Goal: Task Accomplishment & Management: Complete application form

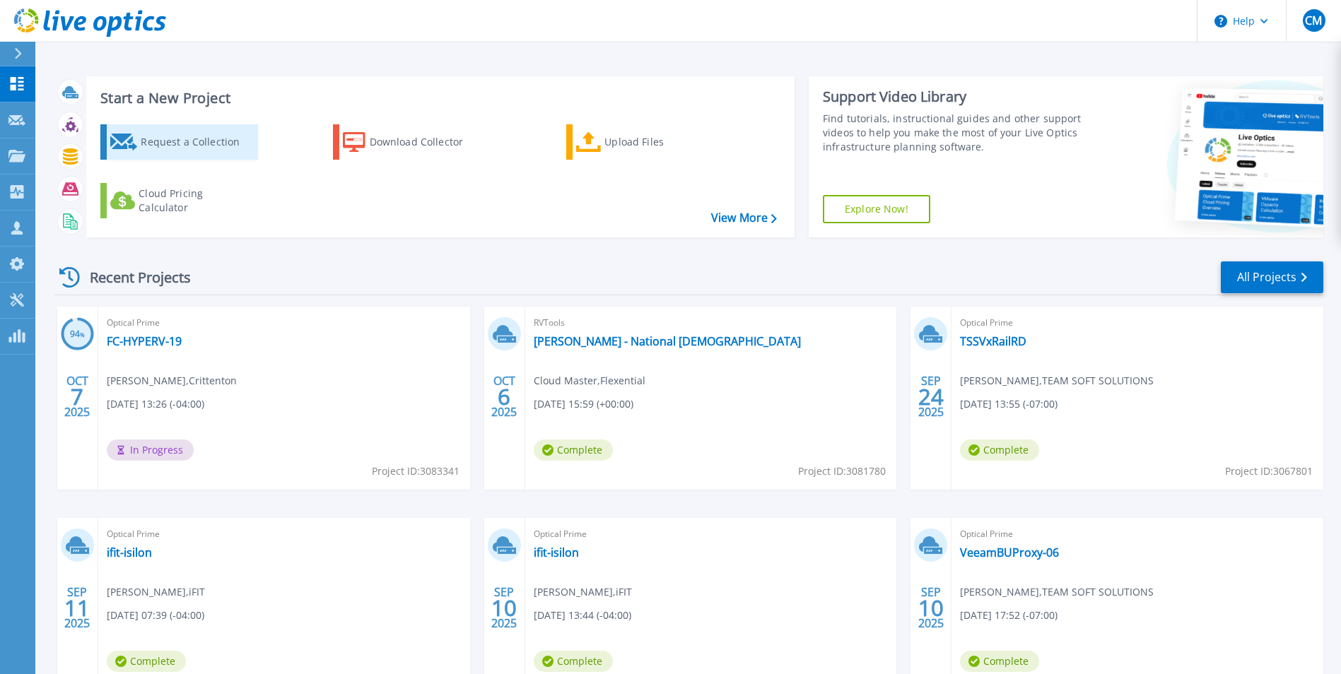
click at [189, 140] on div "Request a Collection" at bounding box center [197, 142] width 113 height 28
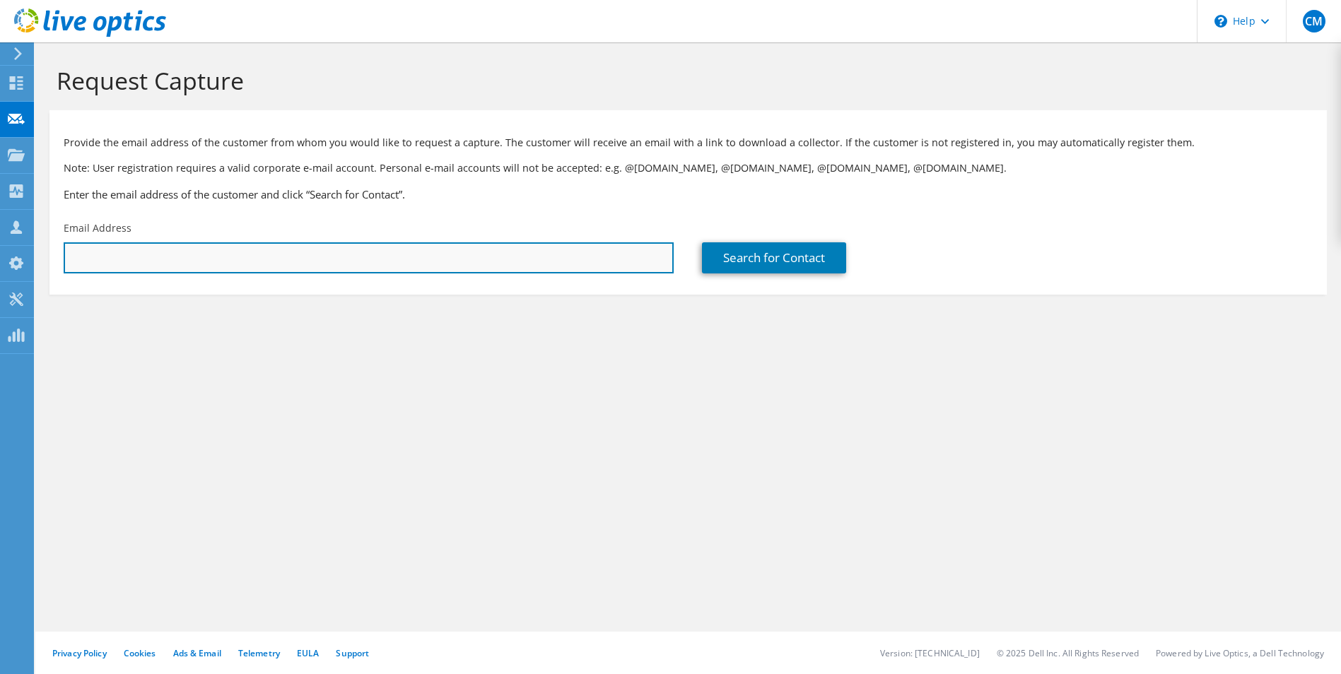
click at [282, 257] on input "text" at bounding box center [369, 257] width 610 height 31
type input "H"
type input "J"
click at [140, 256] on input "text" at bounding box center [369, 257] width 610 height 31
paste input "[EMAIL_ADDRESS][DOMAIN_NAME]"
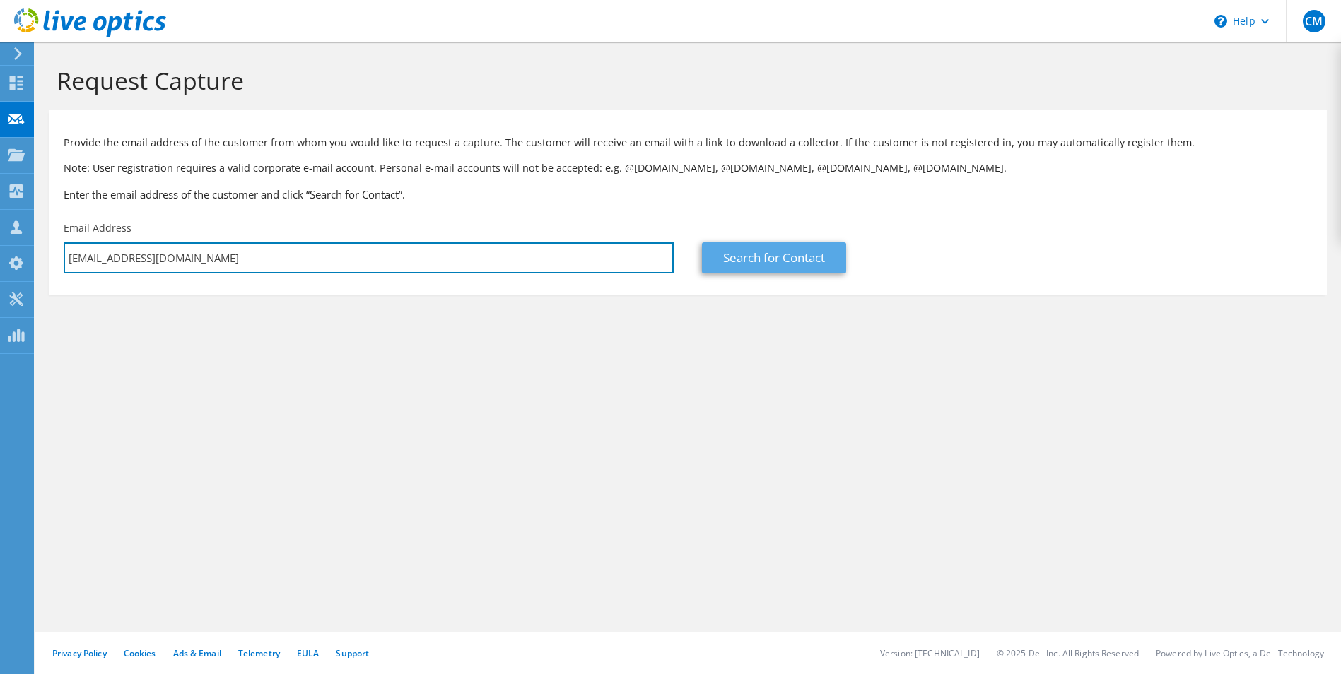
type input "[EMAIL_ADDRESS][DOMAIN_NAME]"
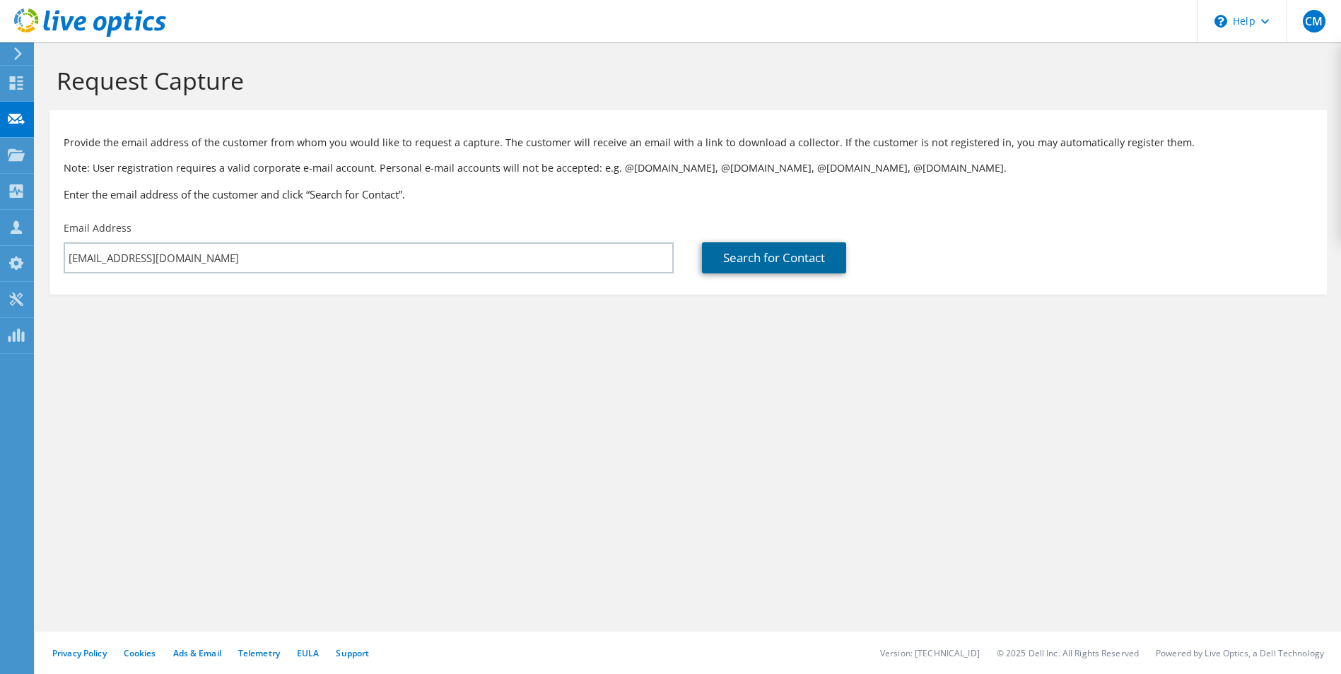
click at [756, 253] on link "Search for Contact" at bounding box center [774, 257] width 144 height 31
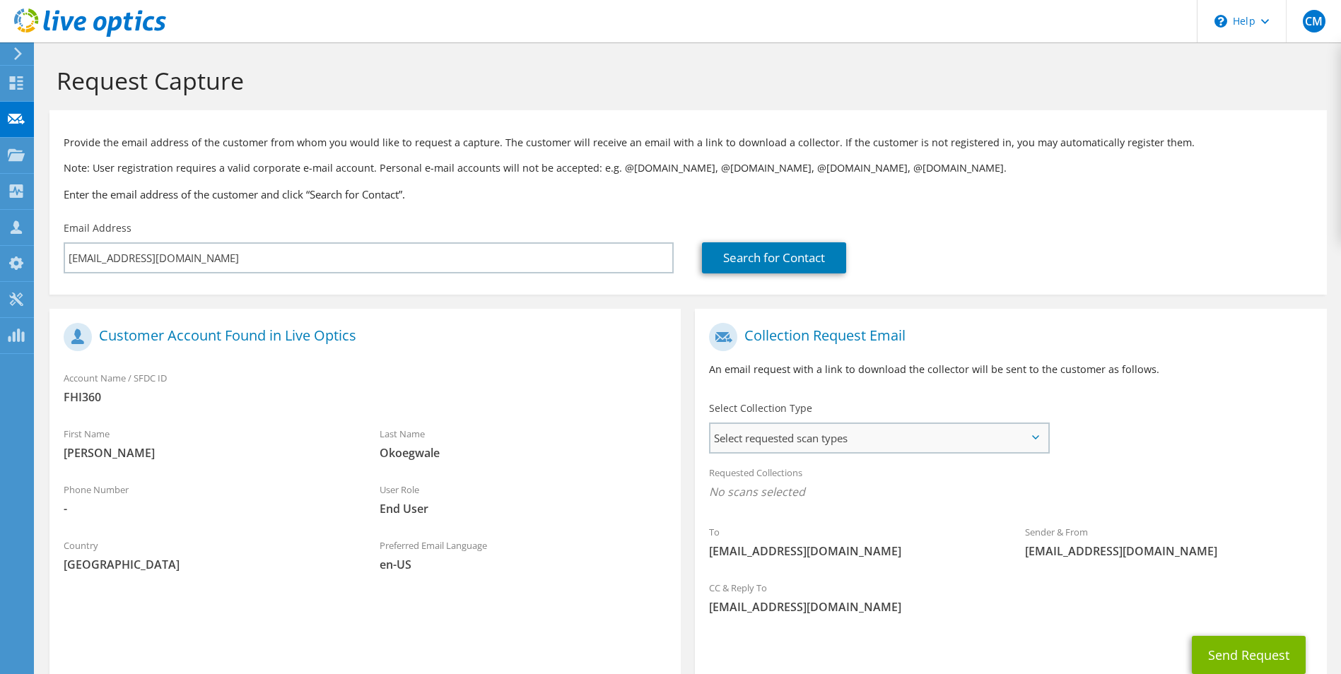
click at [852, 440] on span "Select requested scan types" at bounding box center [878, 438] width 336 height 28
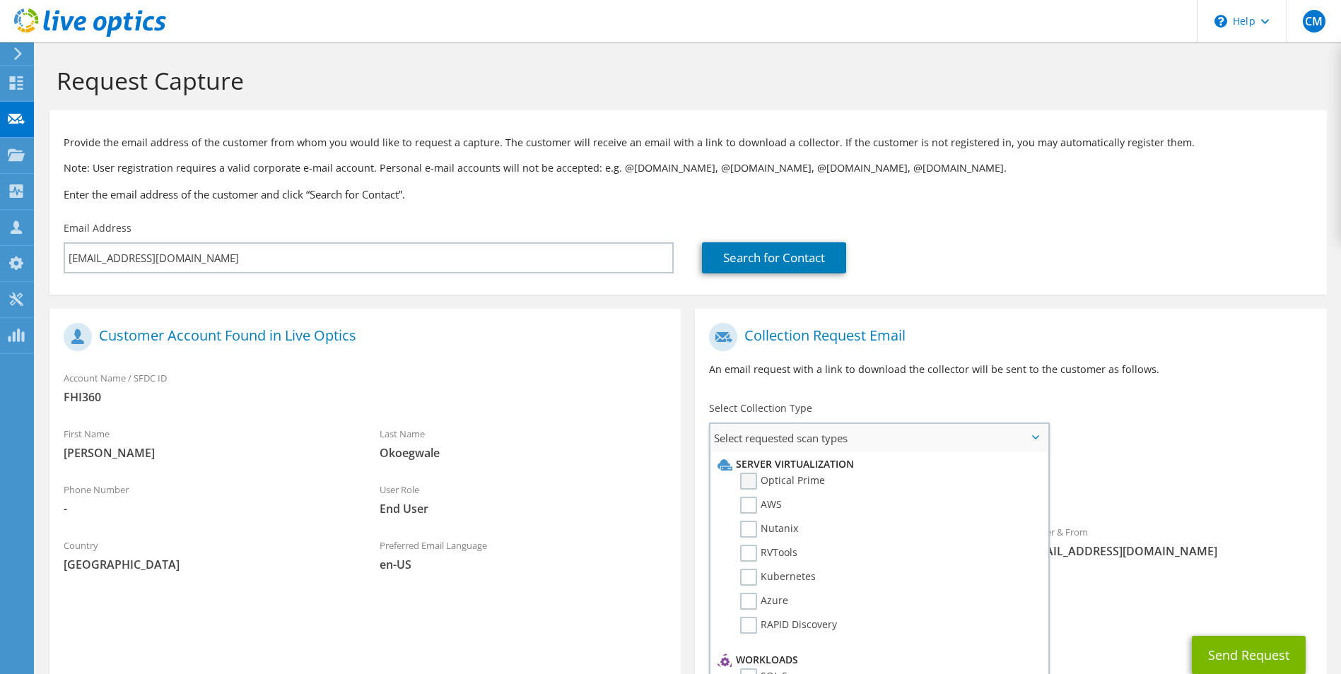
click at [754, 481] on label "Optical Prime" at bounding box center [782, 481] width 85 height 17
click at [0, 0] on input "Optical Prime" at bounding box center [0, 0] width 0 height 0
click at [1235, 657] on button "Send Request" at bounding box center [1249, 659] width 114 height 38
